Goal: Task Accomplishment & Management: Use online tool/utility

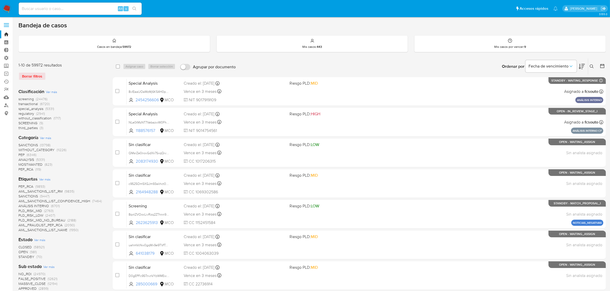
click at [9, 7] on img at bounding box center [7, 8] width 9 height 9
click at [9, 8] on img at bounding box center [7, 8] width 9 height 9
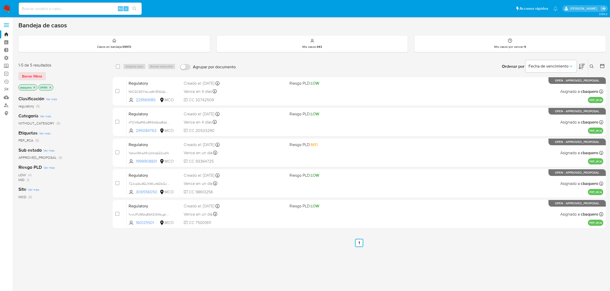
click at [51, 89] on icon "close-filter" at bounding box center [50, 87] width 3 height 3
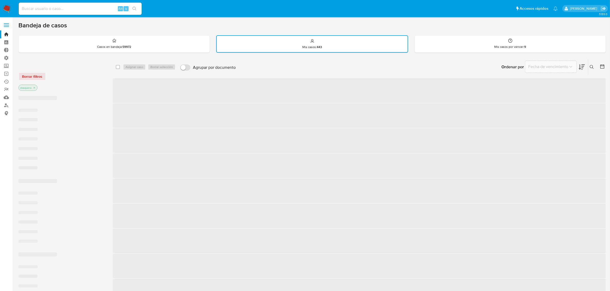
click at [34, 89] on icon "close-filter" at bounding box center [34, 87] width 3 height 3
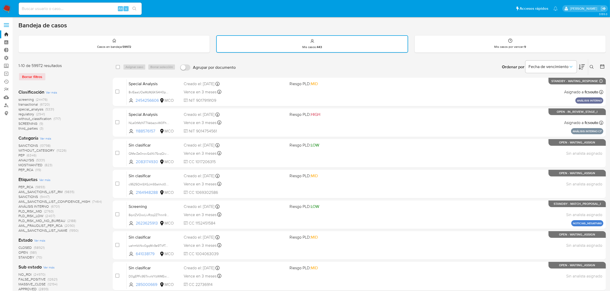
click at [593, 67] on icon at bounding box center [591, 67] width 4 height 4
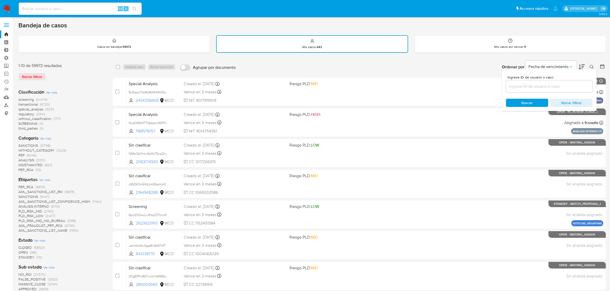
click at [544, 85] on input at bounding box center [549, 86] width 87 height 7
type input "6F02XhKznp2OH3mqYZqCYsN2"
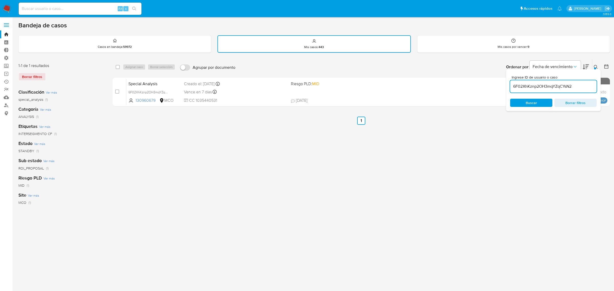
click at [529, 104] on span "Buscar" at bounding box center [531, 103] width 11 height 8
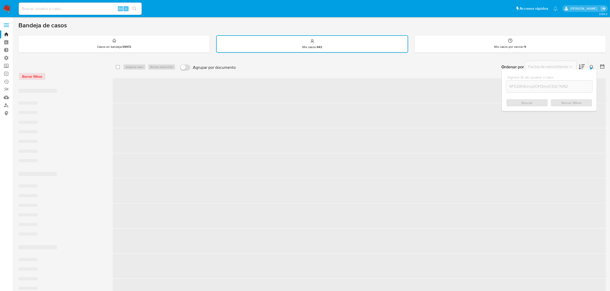
click at [259, 99] on span "‌" at bounding box center [359, 90] width 493 height 25
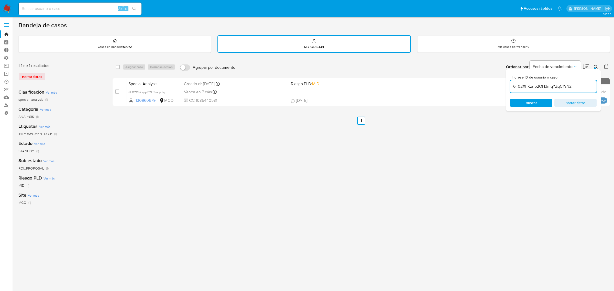
click at [270, 93] on div "Vence en 7 días Vence el 28/08/2025 16:05:44" at bounding box center [235, 92] width 103 height 7
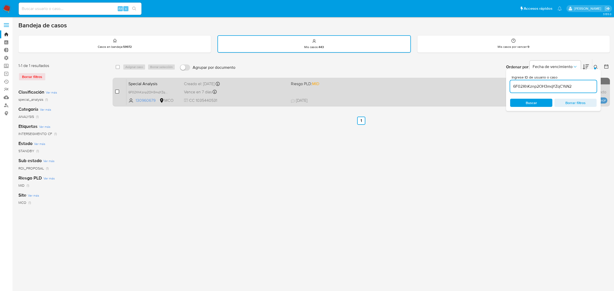
click at [118, 92] on input "checkbox" at bounding box center [117, 92] width 4 height 4
checkbox input "true"
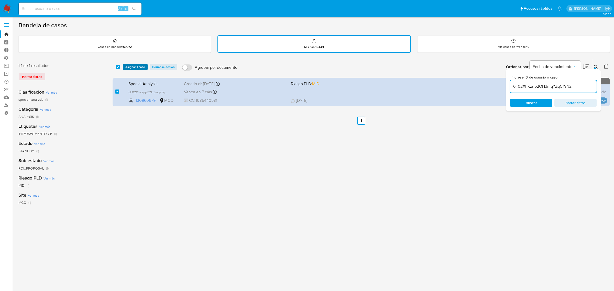
click at [129, 66] on span "Asignar 1 caso" at bounding box center [135, 67] width 20 height 5
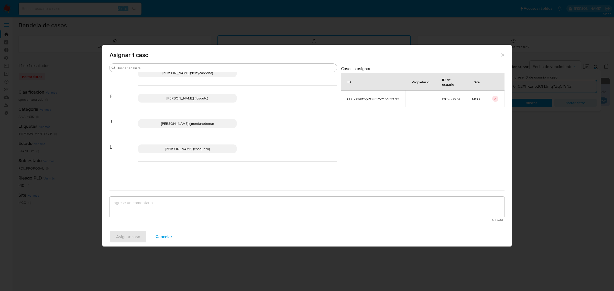
scroll to position [39, 0]
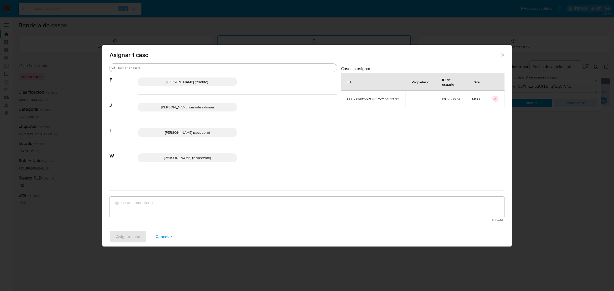
click at [179, 133] on span "Laura Camila Baquero Beltran (cbaquero)" at bounding box center [187, 132] width 45 height 5
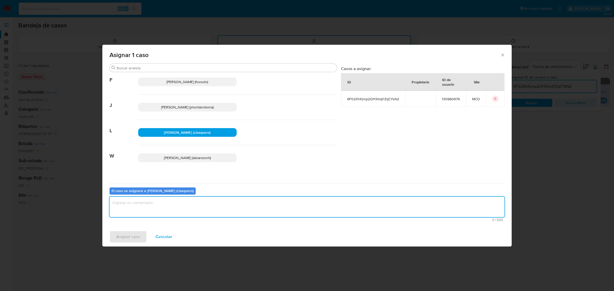
click at [122, 210] on textarea "assign-modal" at bounding box center [307, 207] width 395 height 20
type textarea "Asignado"
click at [128, 239] on span "Asignar caso" at bounding box center [128, 236] width 24 height 11
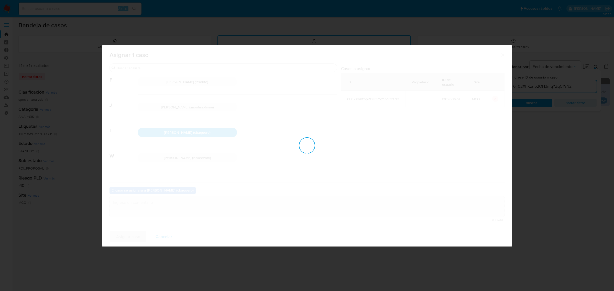
checkbox input "false"
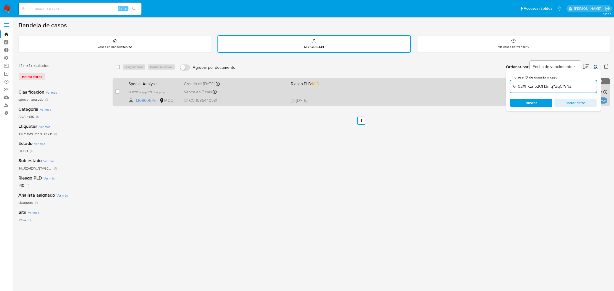
click at [369, 98] on span "03/07/2025 03/07/2025 10:24" at bounding box center [396, 101] width 210 height 6
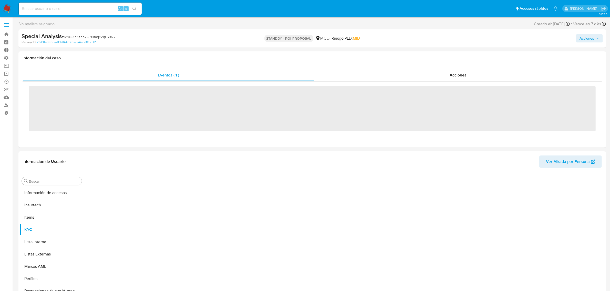
scroll to position [216, 0]
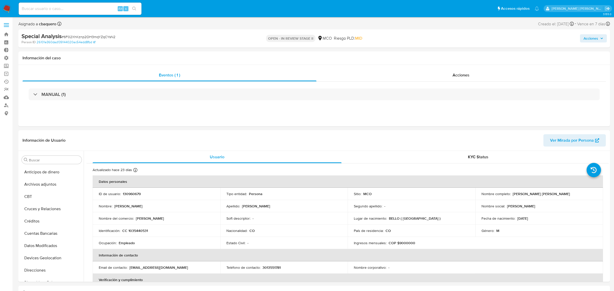
select select "10"
click at [583, 37] on span "Acciones" at bounding box center [586, 38] width 15 height 8
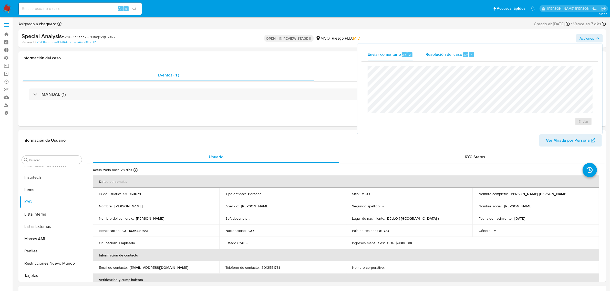
click at [460, 58] on div "Resolución del caso Alt r" at bounding box center [449, 54] width 49 height 13
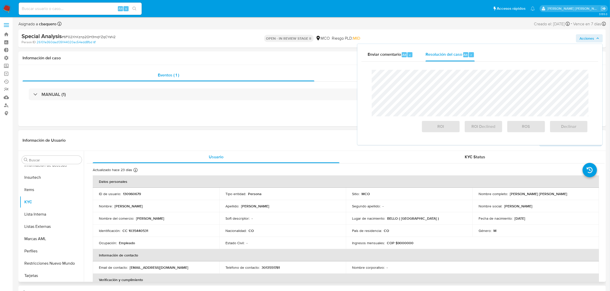
click at [280, 144] on header "Información de Usuario Ver Mirada por Persona" at bounding box center [312, 140] width 579 height 12
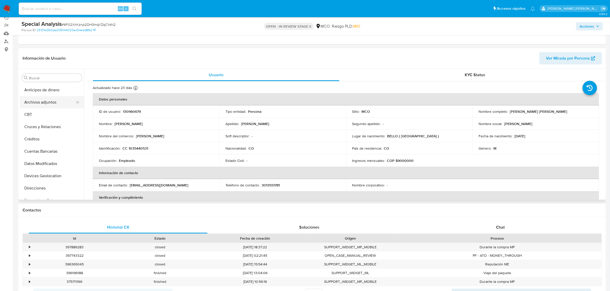
click at [48, 103] on button "Archivos adjuntos" at bounding box center [50, 102] width 60 height 12
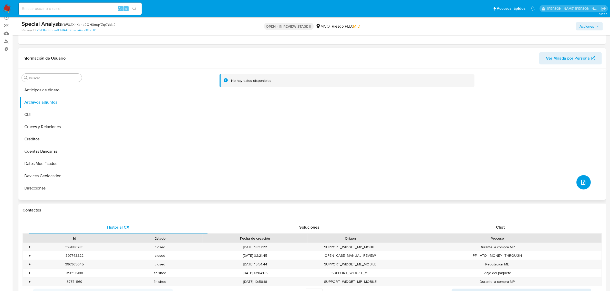
click at [584, 185] on button "upload-file" at bounding box center [583, 182] width 14 height 14
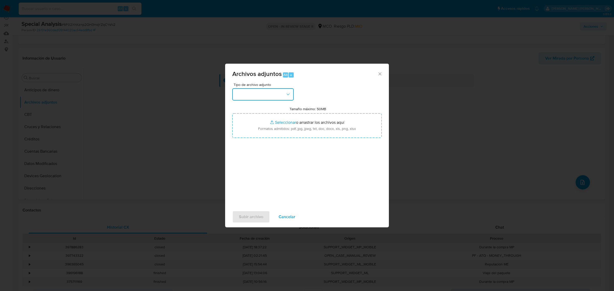
click at [278, 93] on button "button" at bounding box center [262, 94] width 61 height 12
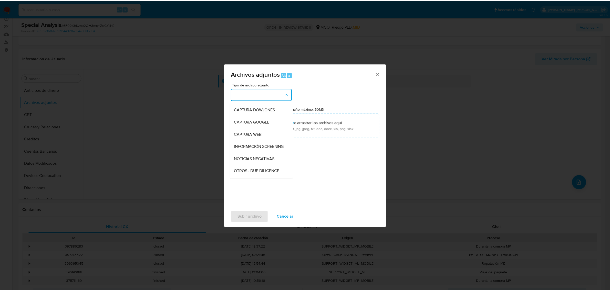
scroll to position [41, 0]
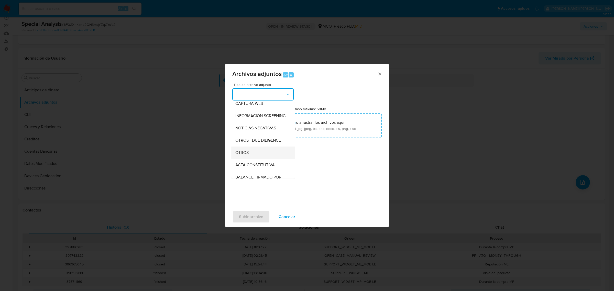
click at [245, 155] on span "OTROS" at bounding box center [242, 152] width 13 height 5
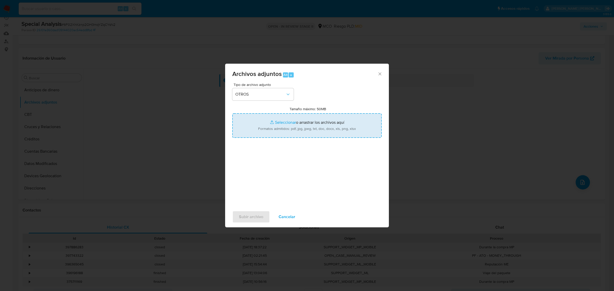
click at [284, 127] on input "Tamaño máximo: 50MB Seleccionar archivos" at bounding box center [307, 125] width 150 height 25
type input "C:\fakepath\130960679 - 02-07-2025.xlsx"
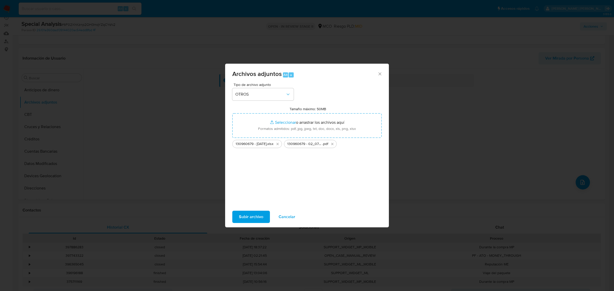
click at [253, 219] on span "Subir archivo" at bounding box center [251, 216] width 24 height 11
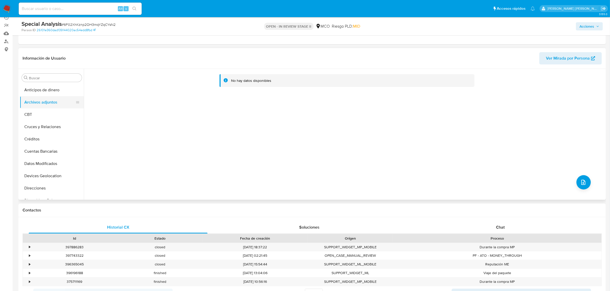
click at [35, 106] on button "Archivos adjuntos" at bounding box center [50, 102] width 60 height 12
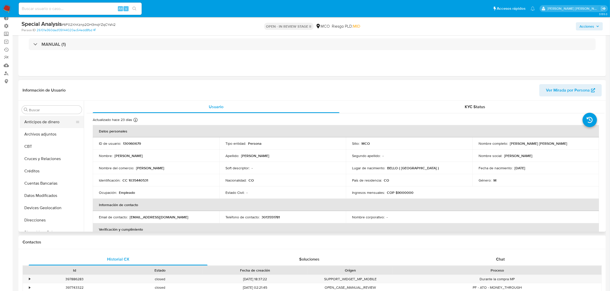
click at [30, 125] on button "Anticipos de dinero" at bounding box center [50, 122] width 60 height 12
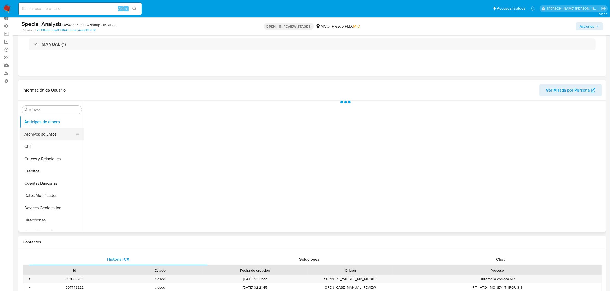
click at [35, 131] on button "Archivos adjuntos" at bounding box center [50, 134] width 60 height 12
select select "10"
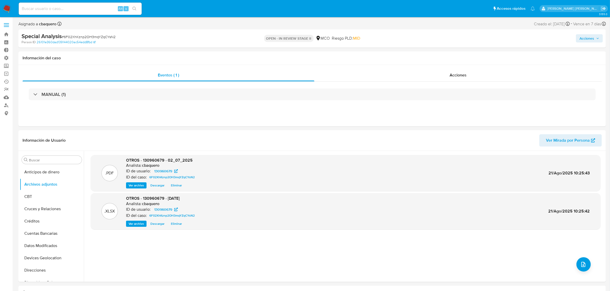
click at [589, 37] on span "Acciones" at bounding box center [586, 38] width 15 height 8
click at [432, 57] on span "Resolución del caso" at bounding box center [443, 55] width 37 height 6
